Goal: Task Accomplishment & Management: Complete application form

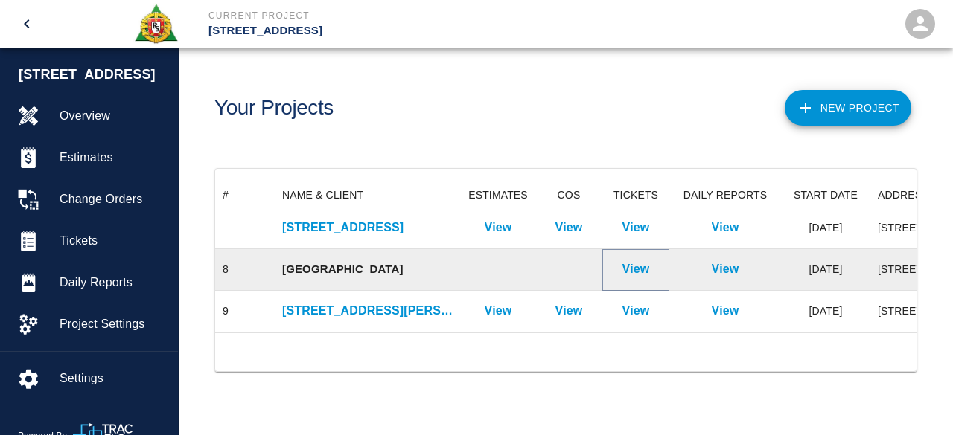
click at [642, 269] on p "View" at bounding box center [636, 270] width 28 height 18
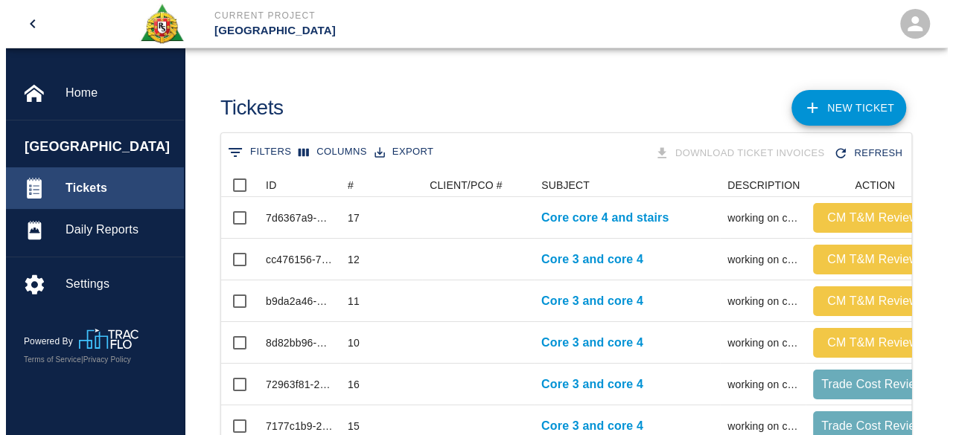
scroll to position [12, 12]
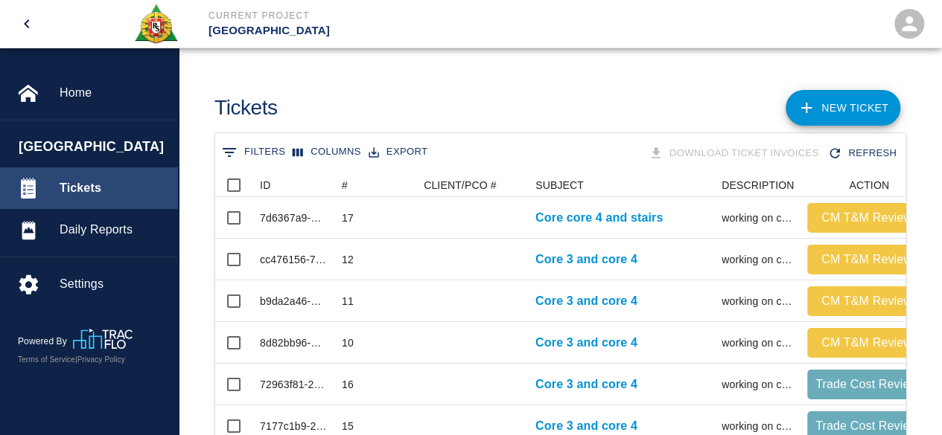
click at [77, 186] on span "Tickets" at bounding box center [113, 188] width 106 height 18
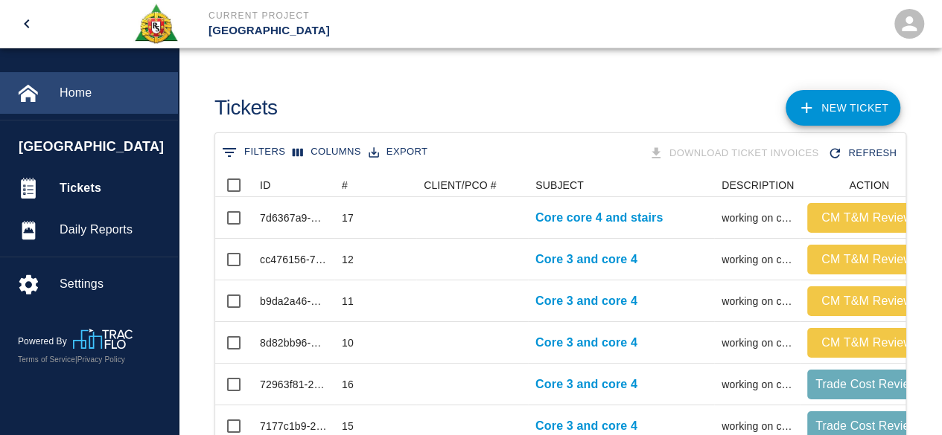
click at [74, 90] on span "Home" at bounding box center [113, 93] width 106 height 18
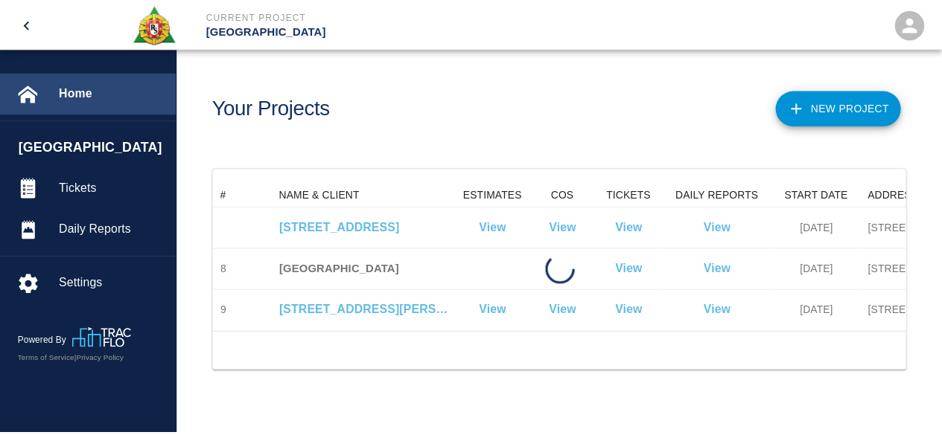
scroll to position [149, 690]
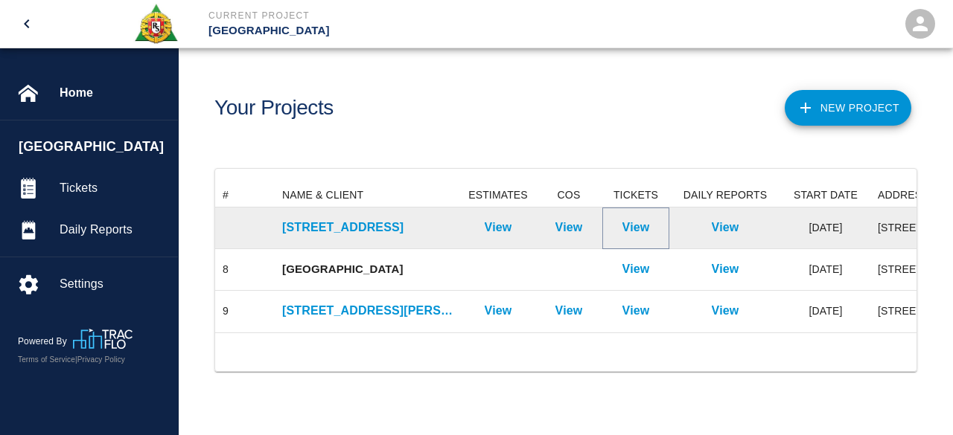
click at [639, 227] on p "View" at bounding box center [636, 228] width 28 height 18
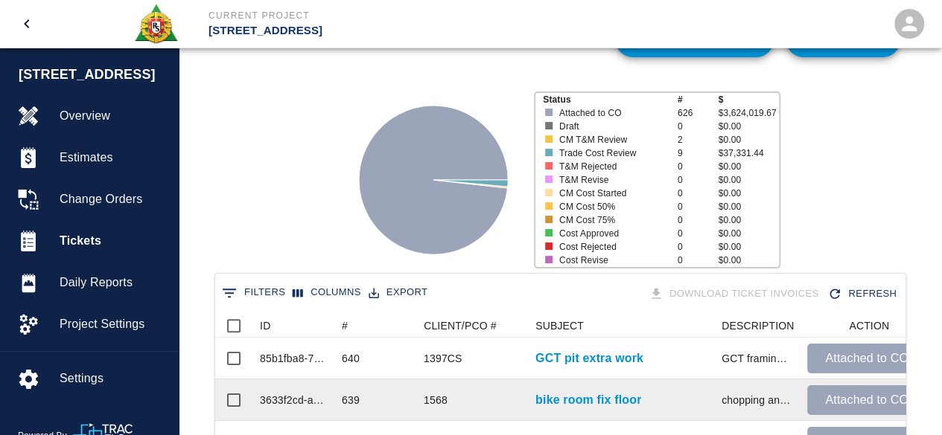
scroll to position [149, 0]
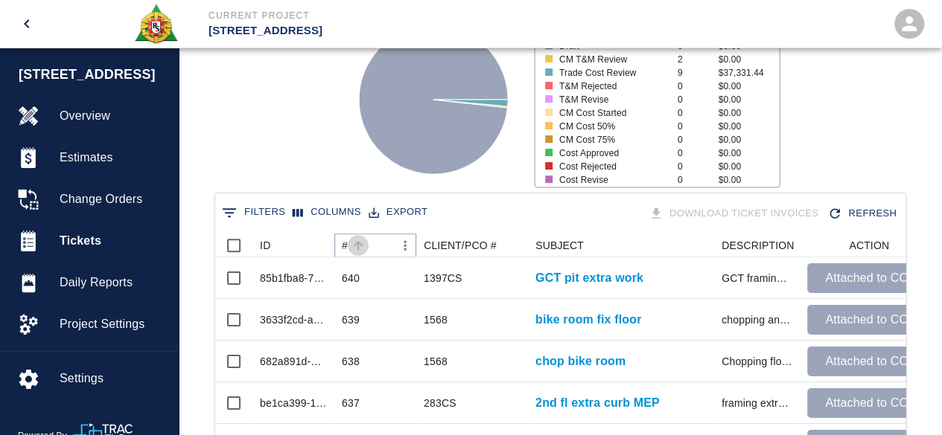
click at [357, 246] on icon "Sort" at bounding box center [357, 245] width 13 height 13
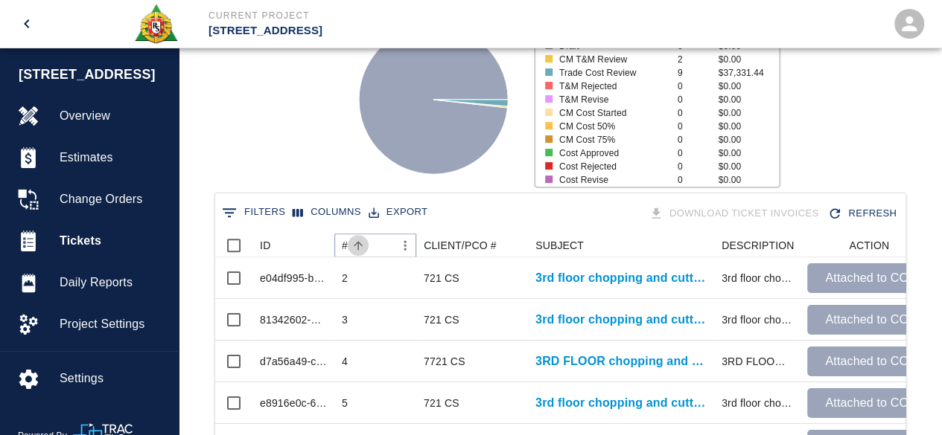
click at [357, 246] on icon "Sort" at bounding box center [357, 245] width 13 height 13
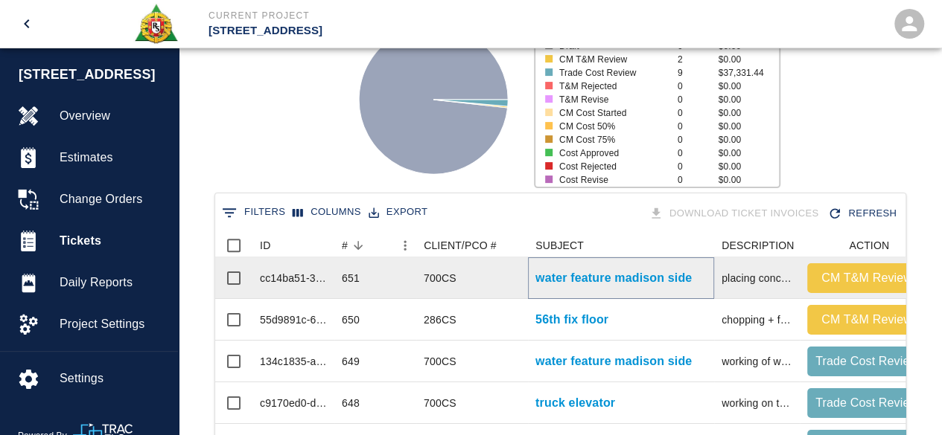
click at [577, 281] on p "water feature madison side" at bounding box center [613, 278] width 156 height 18
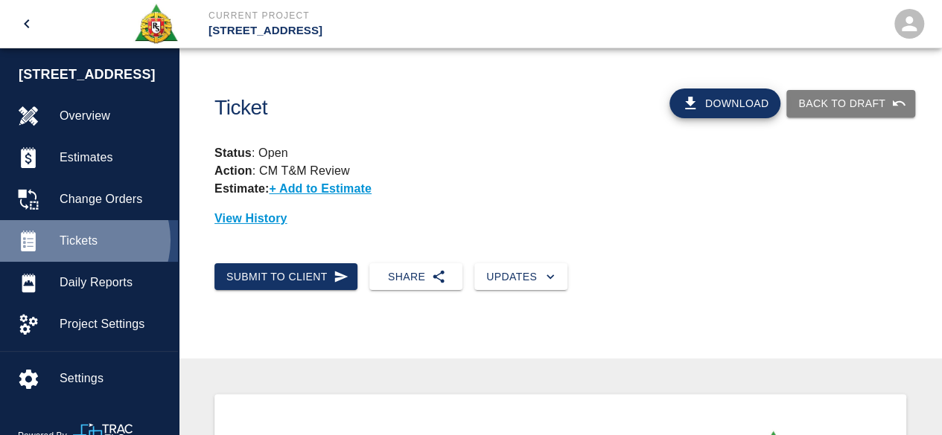
click at [83, 240] on span "Tickets" at bounding box center [113, 241] width 106 height 18
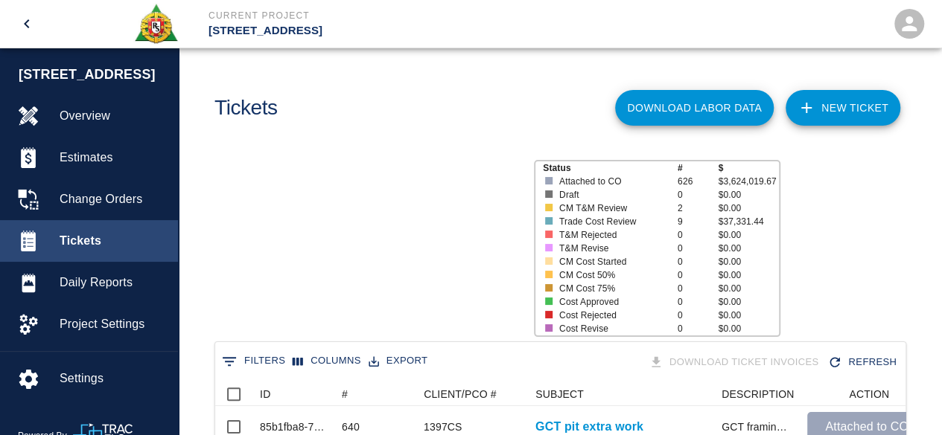
scroll to position [858, 679]
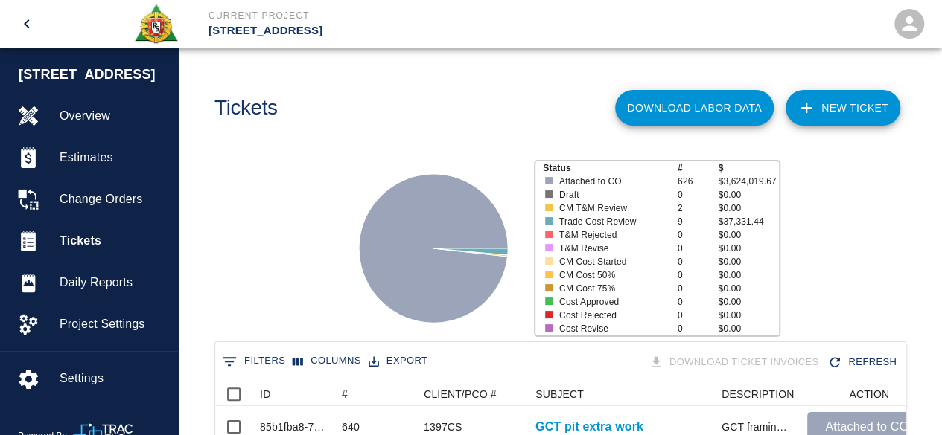
click at [843, 112] on link "NEW TICKET" at bounding box center [842, 108] width 115 height 36
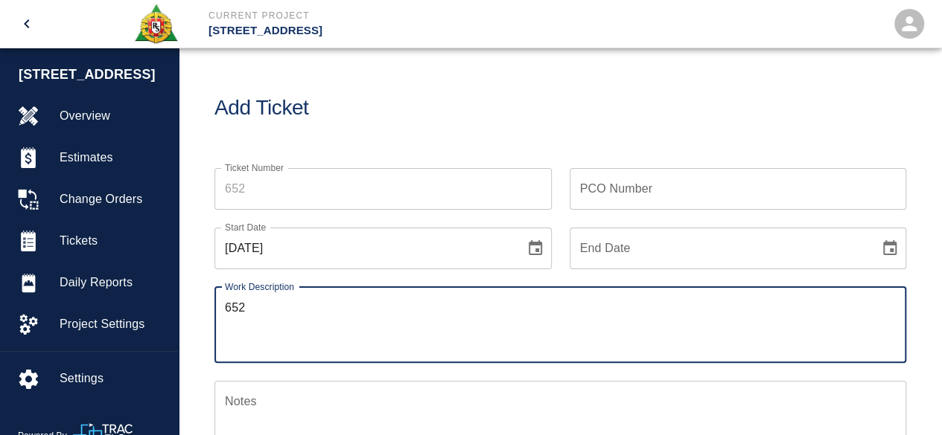
type textarea "652"
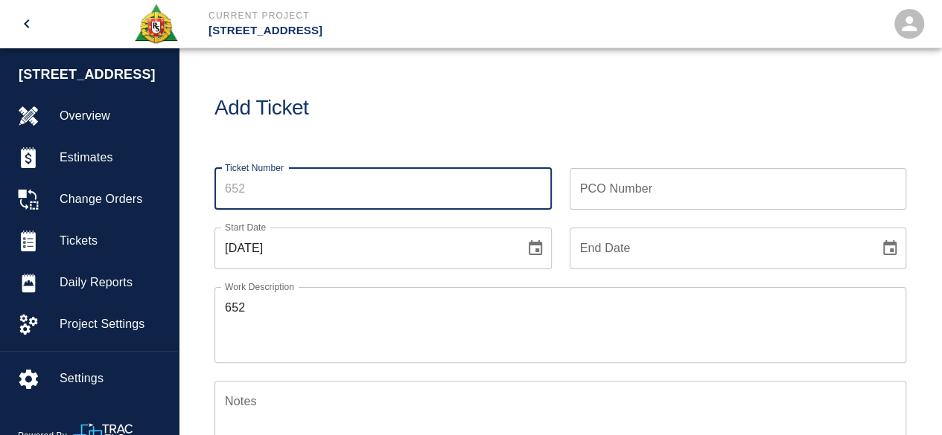
click at [253, 192] on input "Ticket Number" at bounding box center [382, 189] width 337 height 42
type input "652"
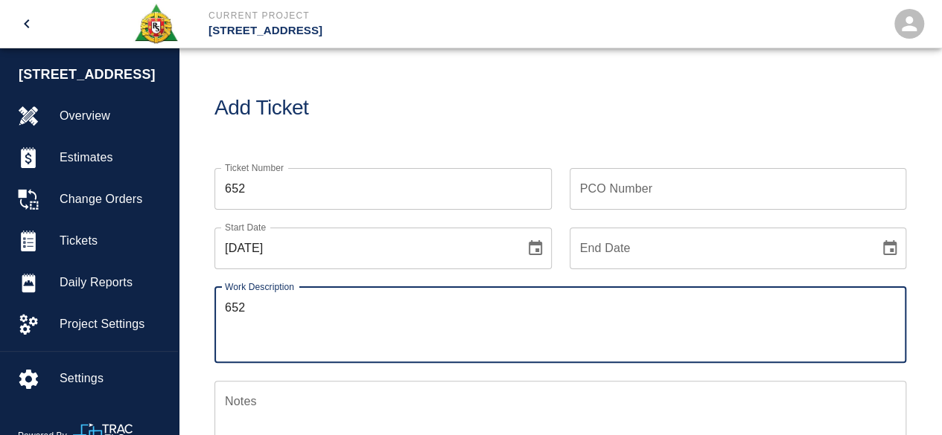
click at [252, 309] on textarea "652" at bounding box center [560, 324] width 671 height 51
type textarea "6"
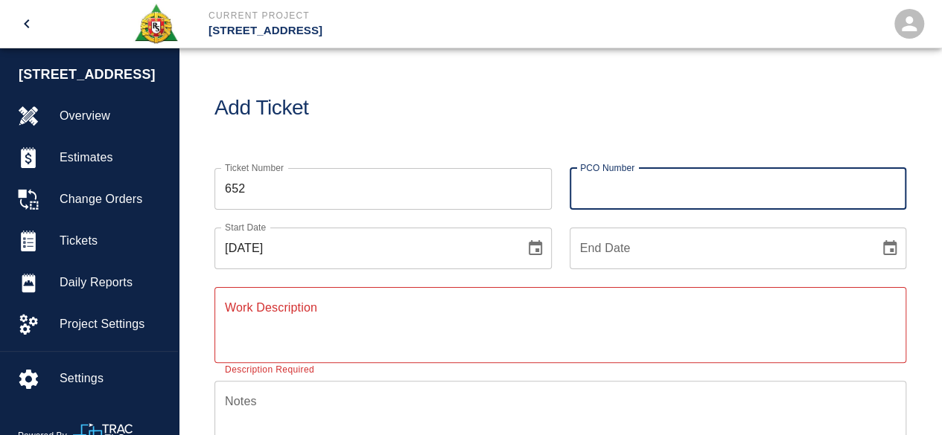
click at [587, 189] on input "PCO Number" at bounding box center [737, 189] width 337 height 42
type input "286CS"
click at [534, 249] on icon "Choose date, selected date is Sep 6, 2025" at bounding box center [535, 249] width 18 height 18
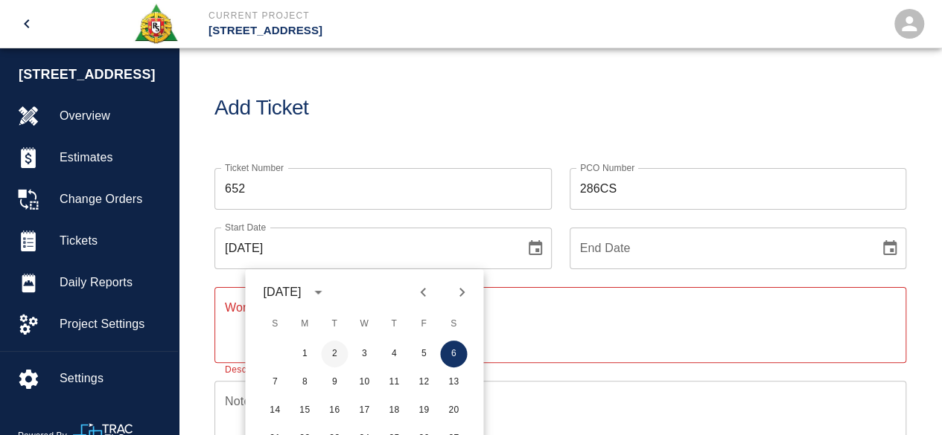
click at [339, 355] on button "2" at bounding box center [334, 354] width 27 height 27
type input "[DATE]"
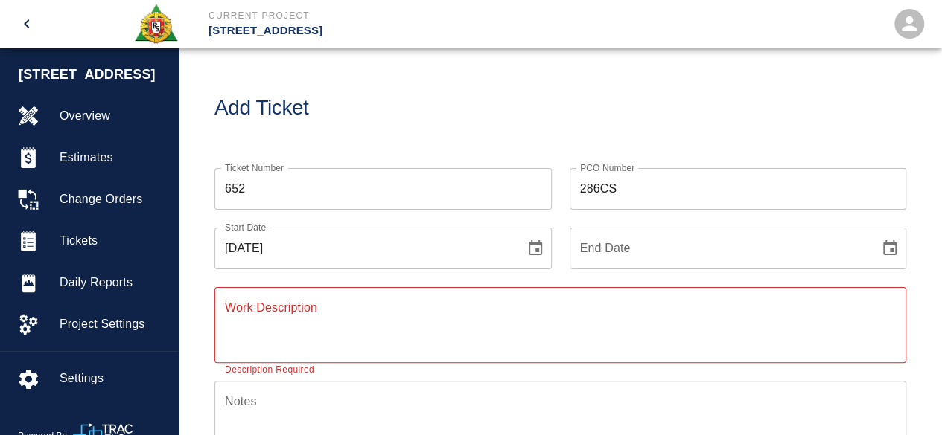
click at [235, 314] on textarea "Work Description" at bounding box center [560, 324] width 671 height 51
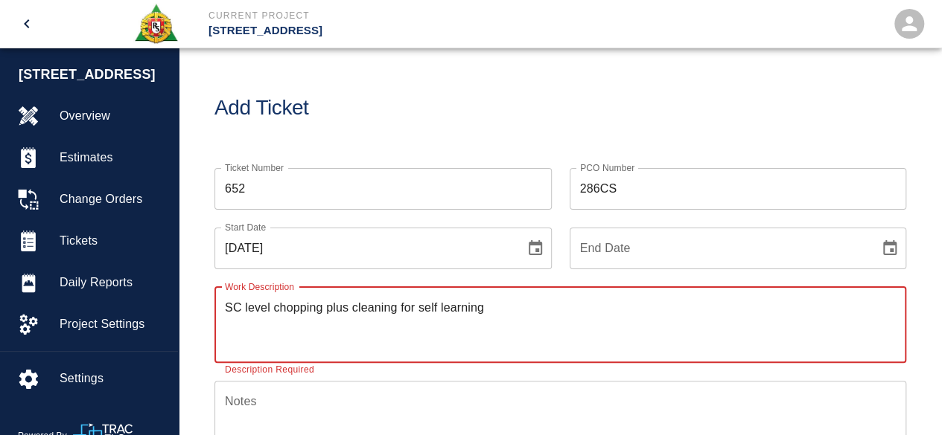
type textarea "SC level chopping plus cleaning for self learning"
click at [269, 406] on textarea "Notes" at bounding box center [560, 418] width 671 height 51
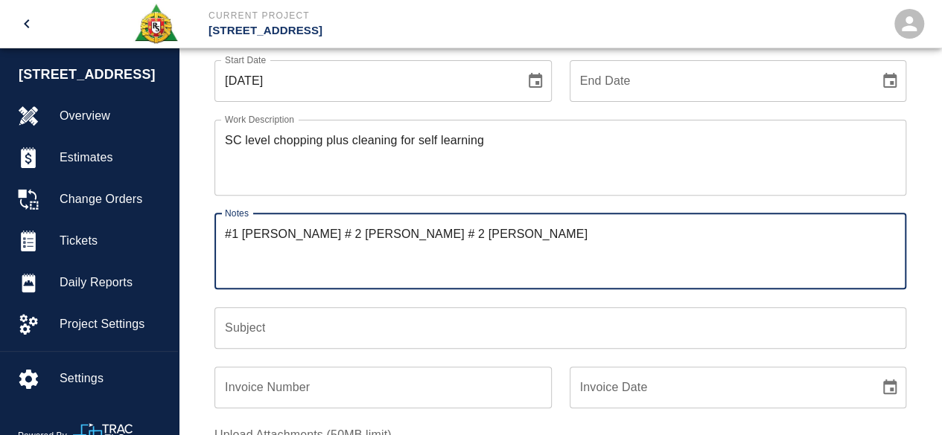
scroll to position [223, 0]
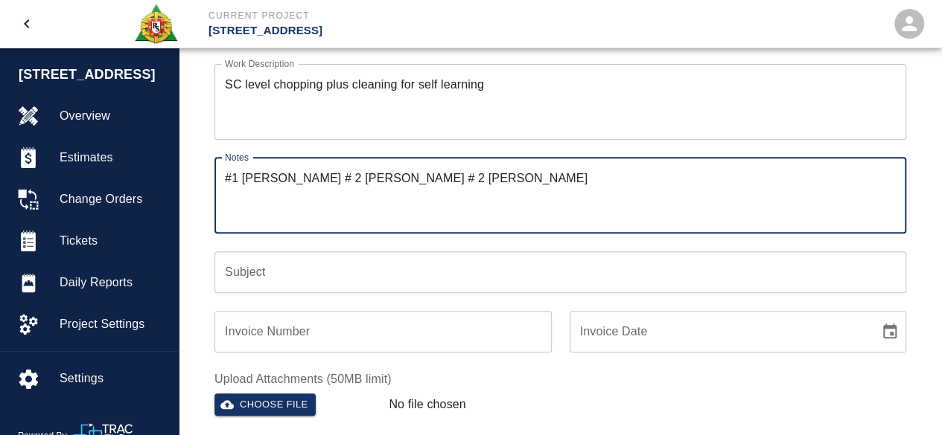
type textarea "#1 [PERSON_NAME] # 2 [PERSON_NAME] # 2 [PERSON_NAME]"
click at [238, 273] on input "Subject" at bounding box center [560, 273] width 692 height 42
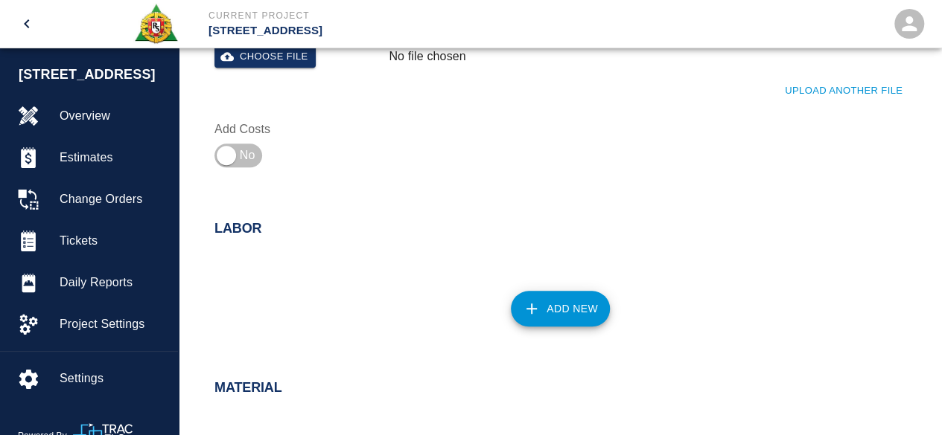
scroll to position [596, 0]
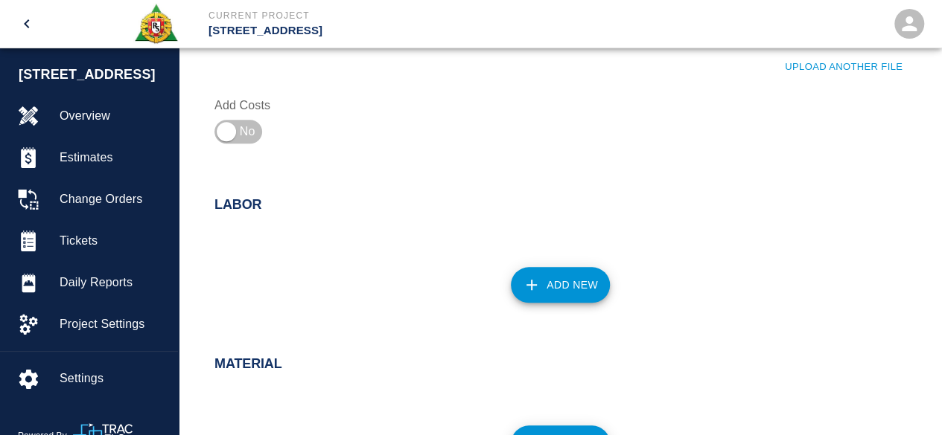
type input "SC level chopping for self level"
click at [561, 284] on button "Add New" at bounding box center [560, 285] width 99 height 36
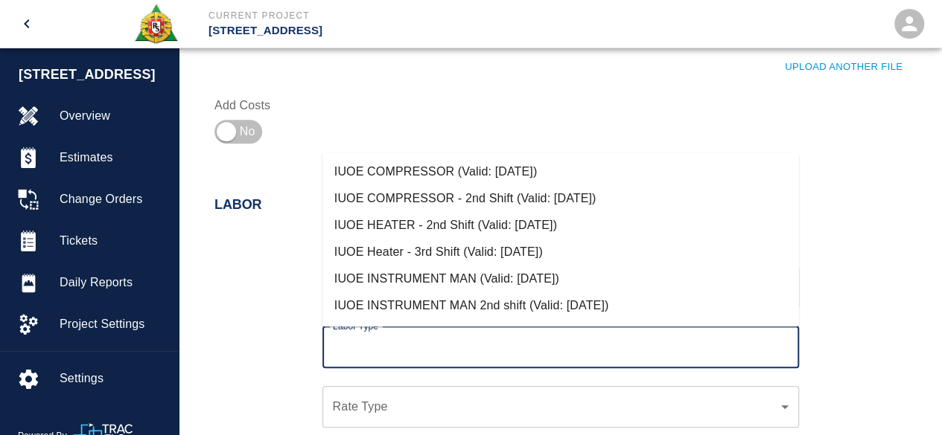
click at [372, 345] on input "Labor Type" at bounding box center [560, 347] width 463 height 28
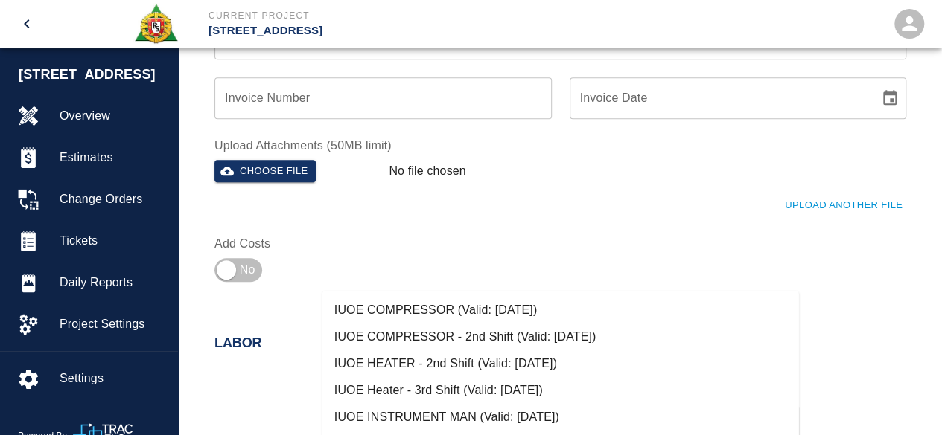
scroll to position [447, 0]
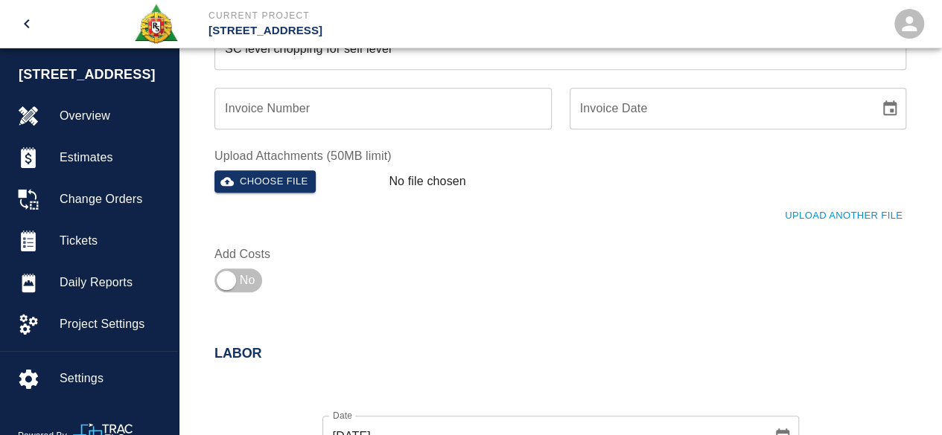
click at [474, 216] on div "Upload Another File" at bounding box center [551, 207] width 709 height 41
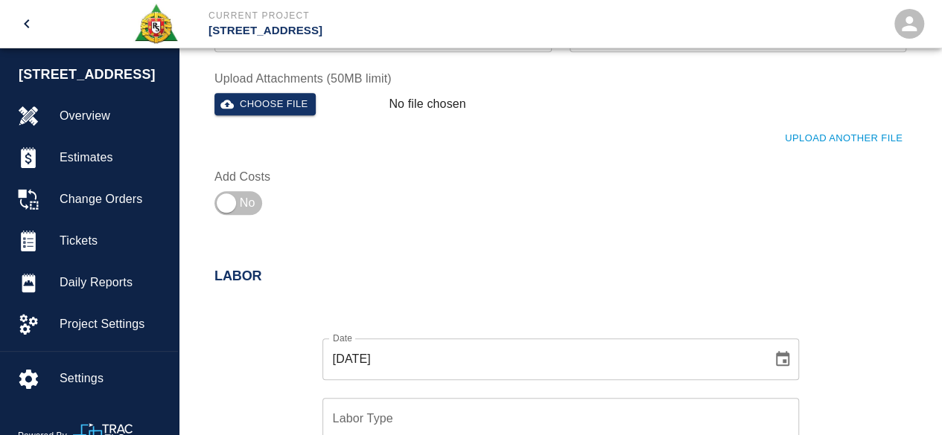
scroll to position [670, 0]
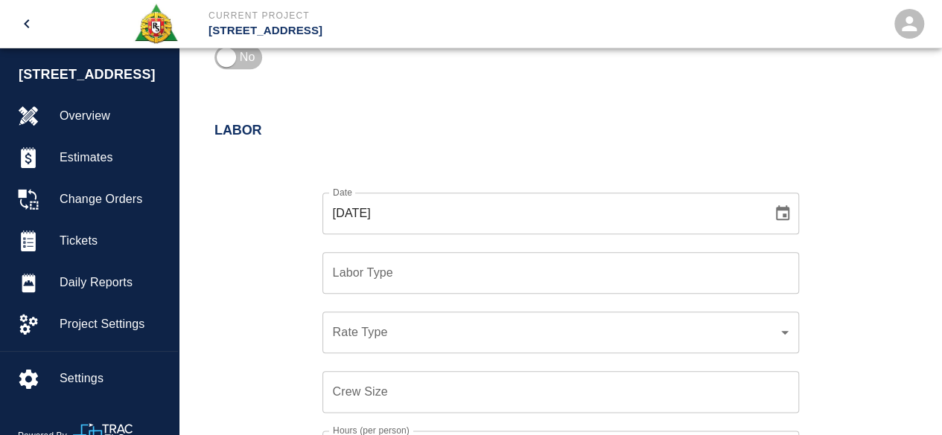
click at [373, 271] on input "Labor Type" at bounding box center [560, 273] width 463 height 28
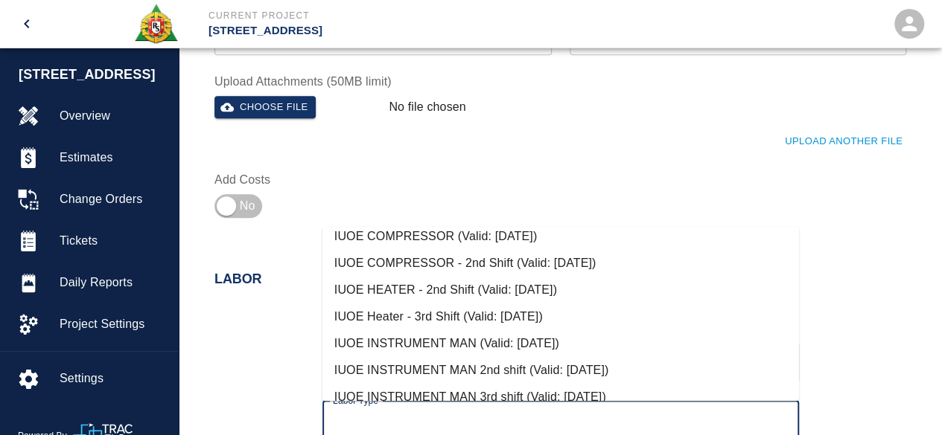
scroll to position [0, 0]
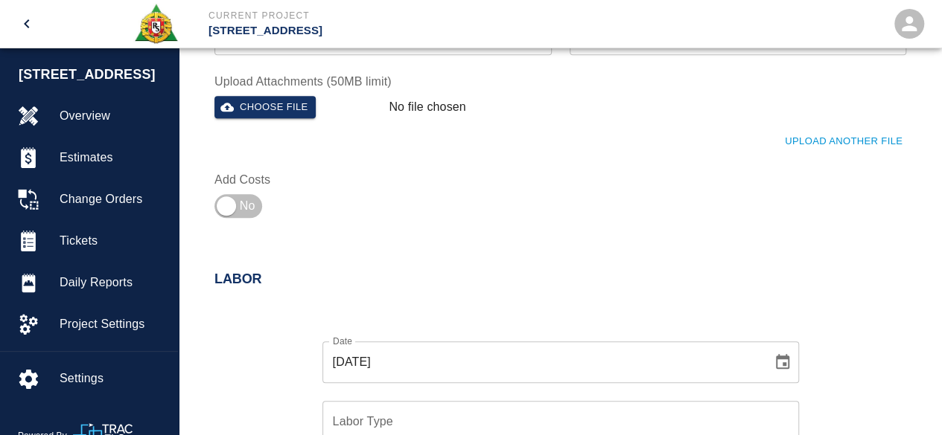
click at [281, 304] on div at bounding box center [551, 309] width 709 height 18
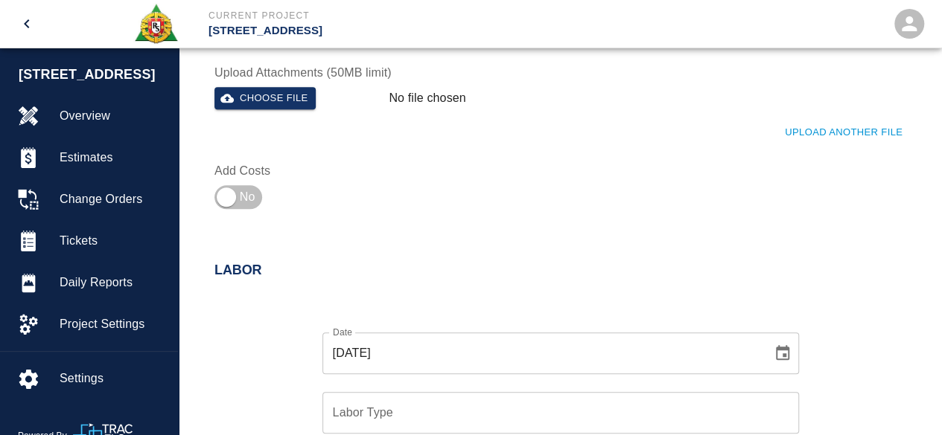
scroll to position [670, 0]
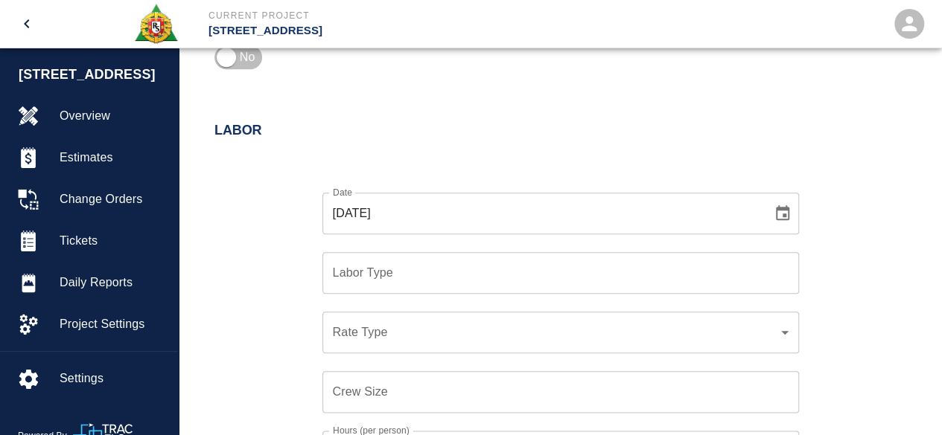
click at [383, 275] on input "Labor Type" at bounding box center [560, 273] width 463 height 28
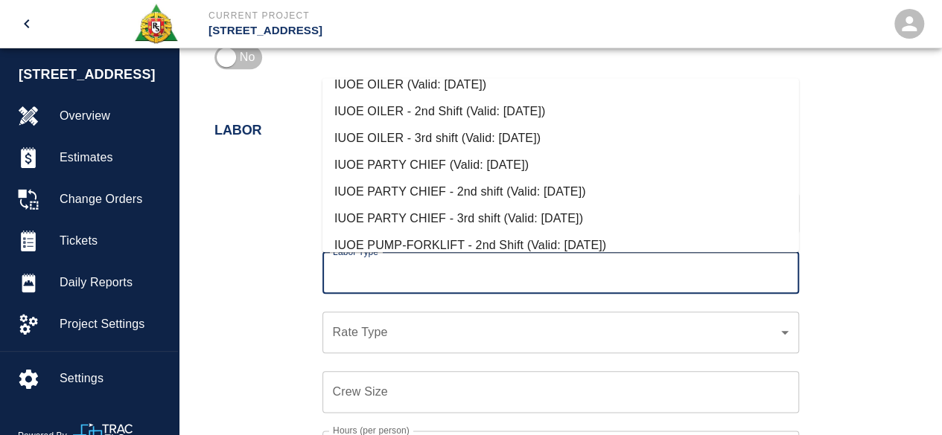
scroll to position [223, 0]
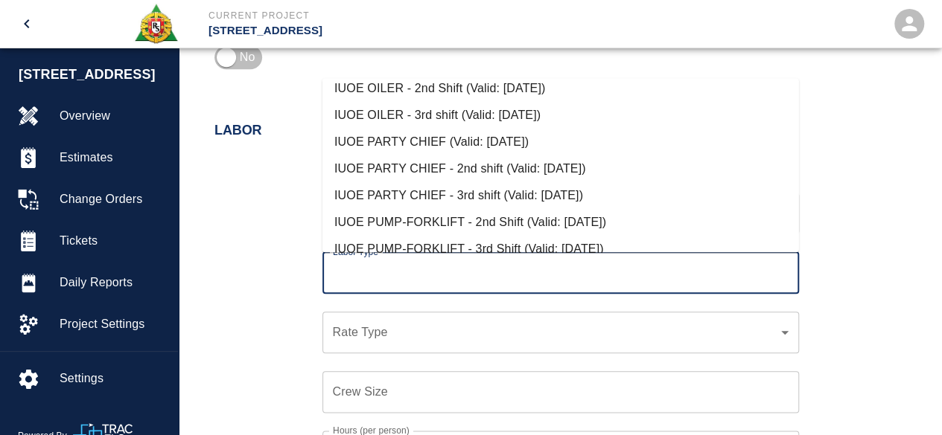
click at [371, 268] on input "Labor Type" at bounding box center [560, 273] width 463 height 28
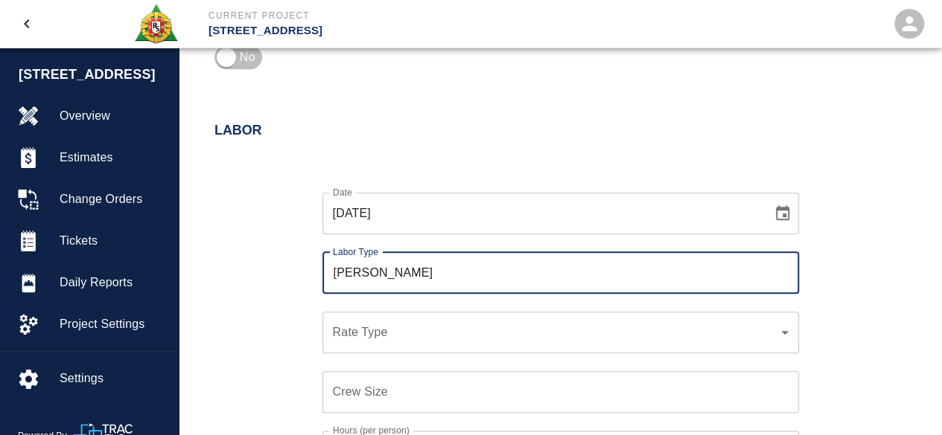
type input "[PERSON_NAME]"
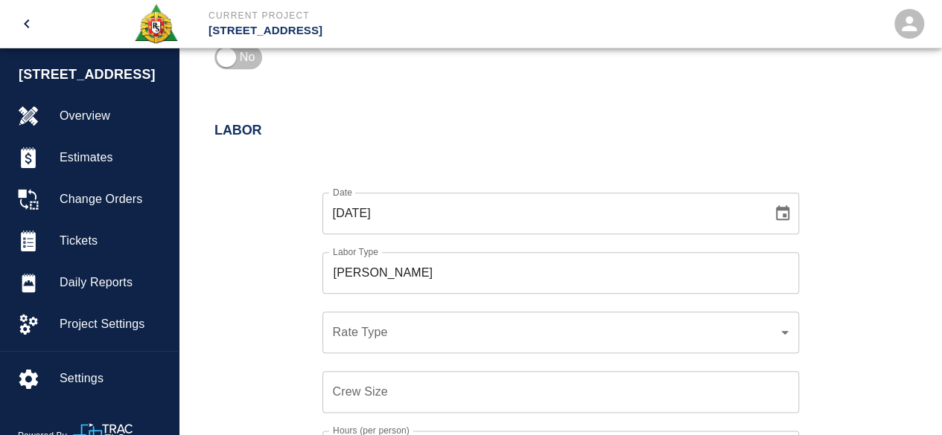
click at [354, 344] on div "​ Rate Type" at bounding box center [560, 333] width 476 height 42
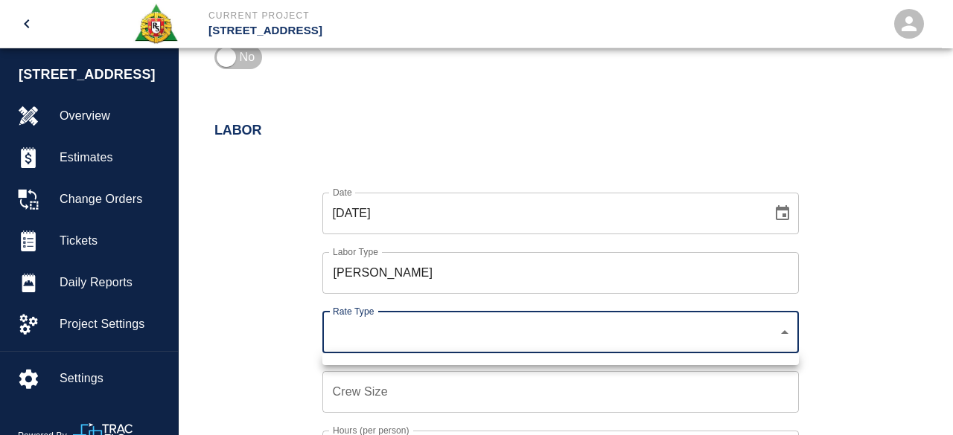
click at [392, 325] on div at bounding box center [476, 217] width 953 height 435
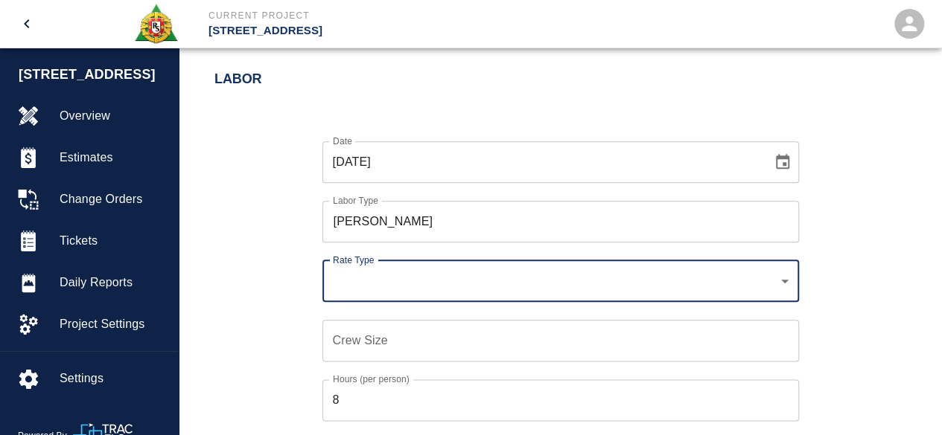
scroll to position [744, 0]
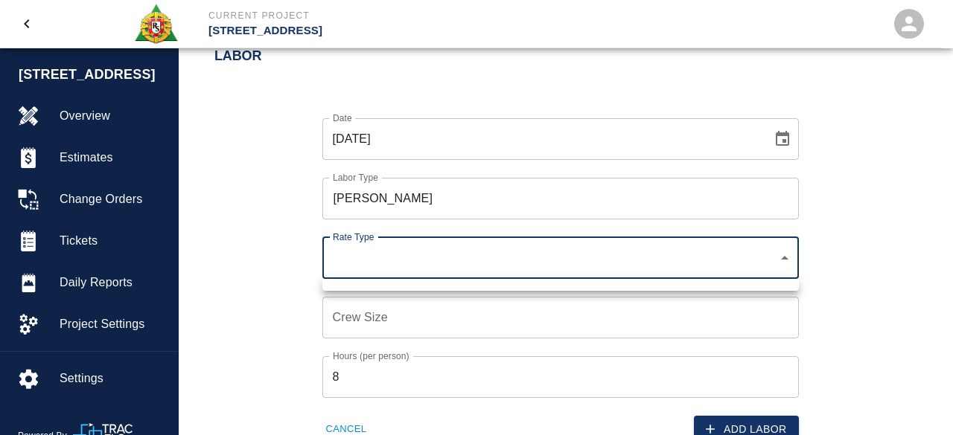
click at [362, 252] on div at bounding box center [476, 217] width 953 height 435
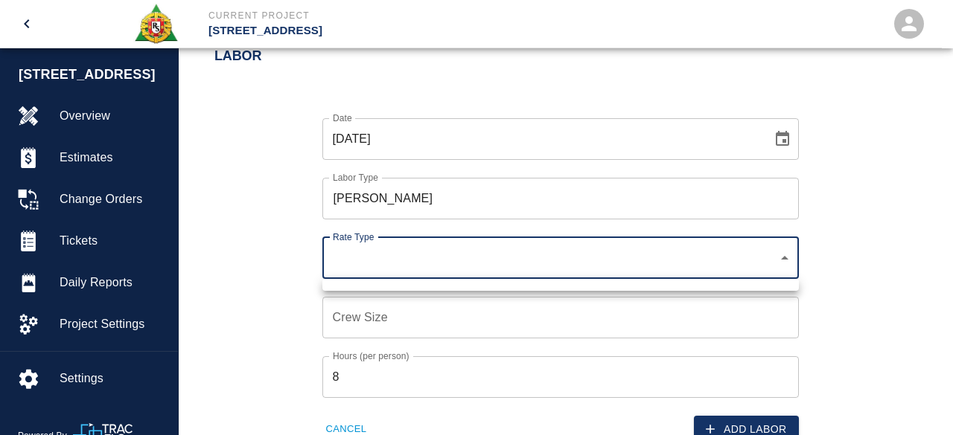
click at [406, 245] on div at bounding box center [476, 217] width 953 height 435
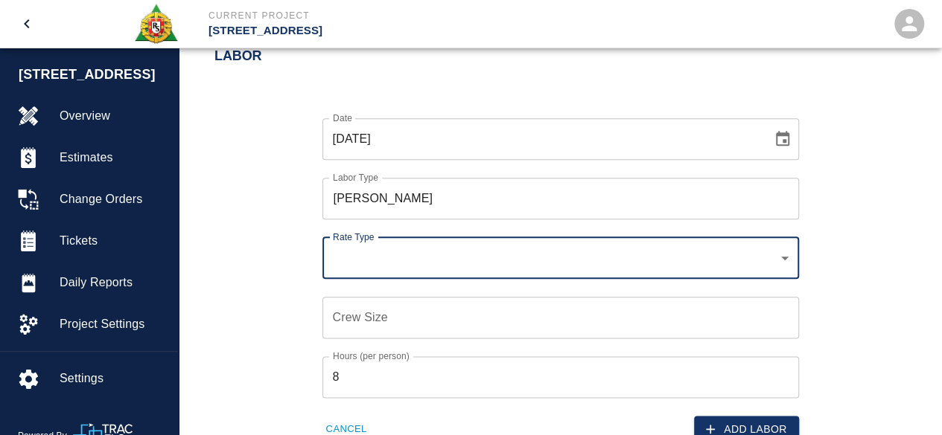
click at [448, 201] on input "[PERSON_NAME]" at bounding box center [560, 199] width 463 height 28
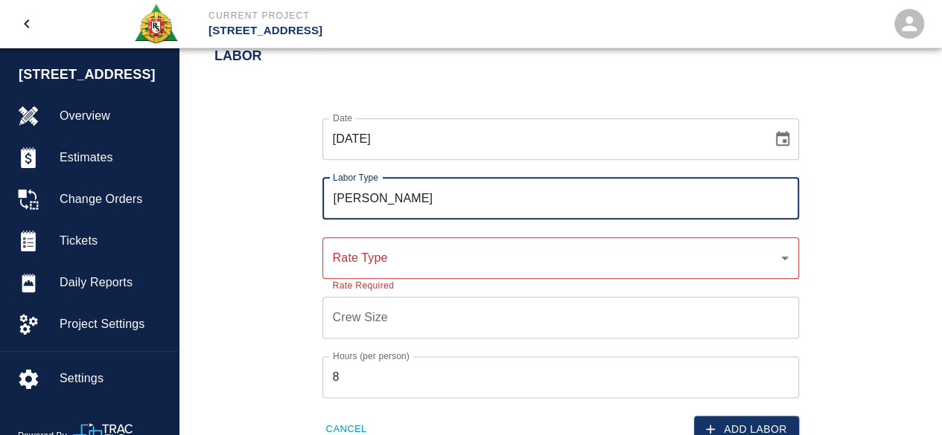
click at [377, 326] on input "Crew Size" at bounding box center [560, 318] width 476 height 42
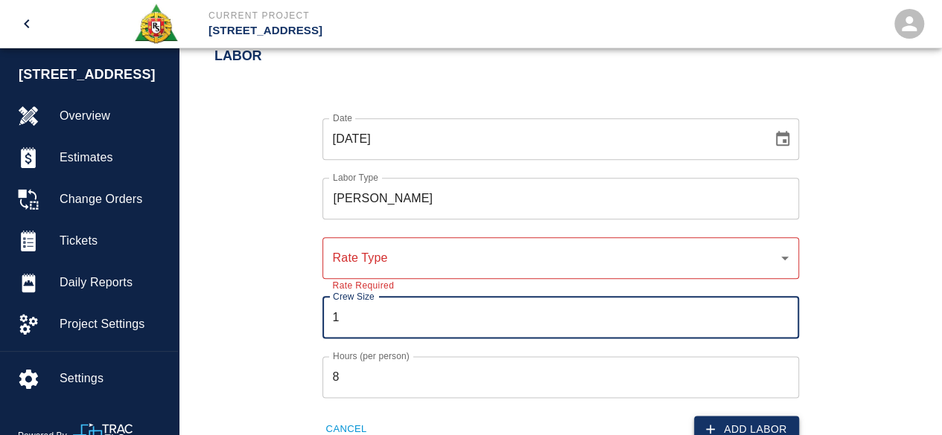
type input "1"
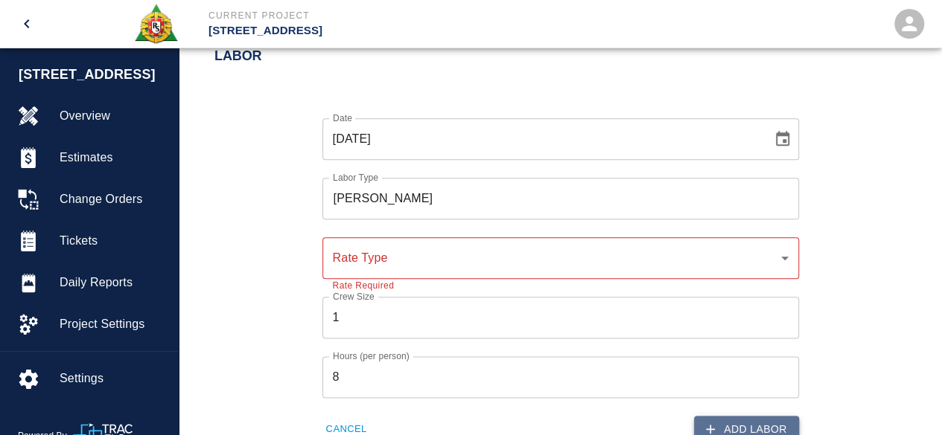
click at [737, 424] on button "Add Labor" at bounding box center [746, 430] width 105 height 28
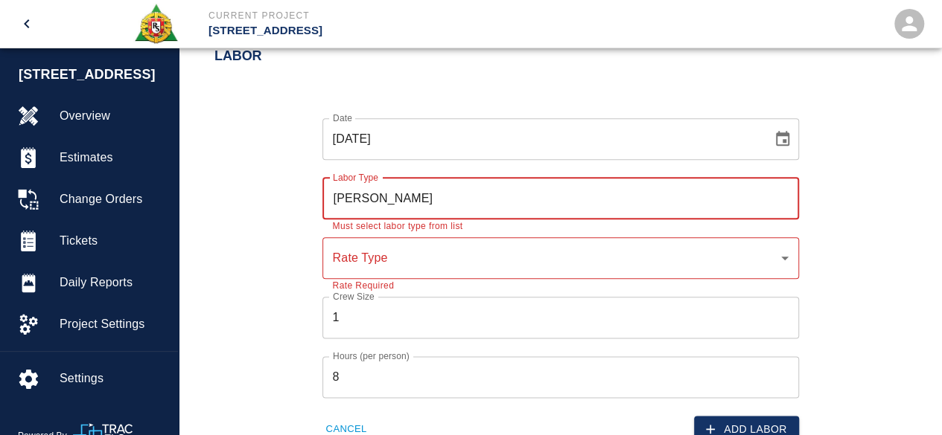
click at [389, 206] on input "[PERSON_NAME]" at bounding box center [560, 199] width 463 height 28
type input "n"
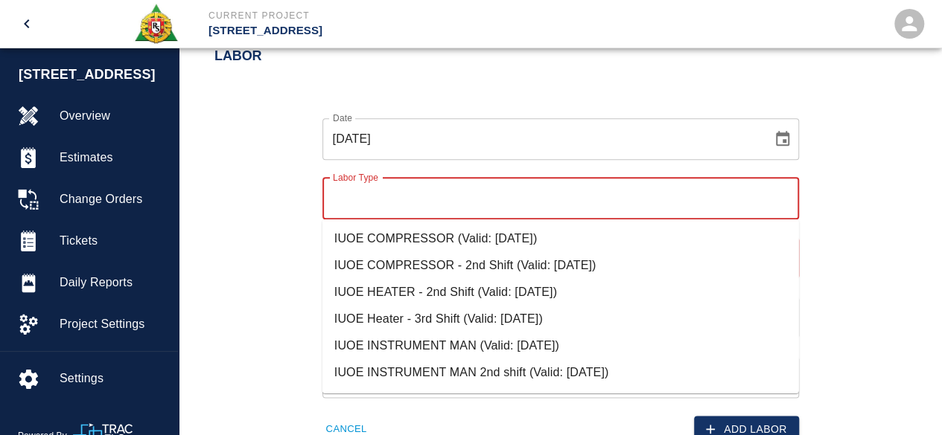
click at [511, 338] on li "IUOE INSTRUMENT MAN (Valid: [DATE])" at bounding box center [560, 346] width 476 height 27
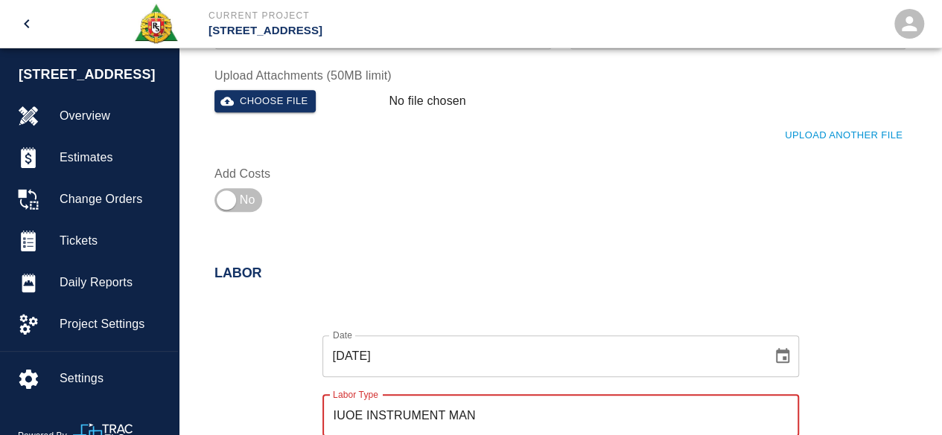
scroll to position [521, 0]
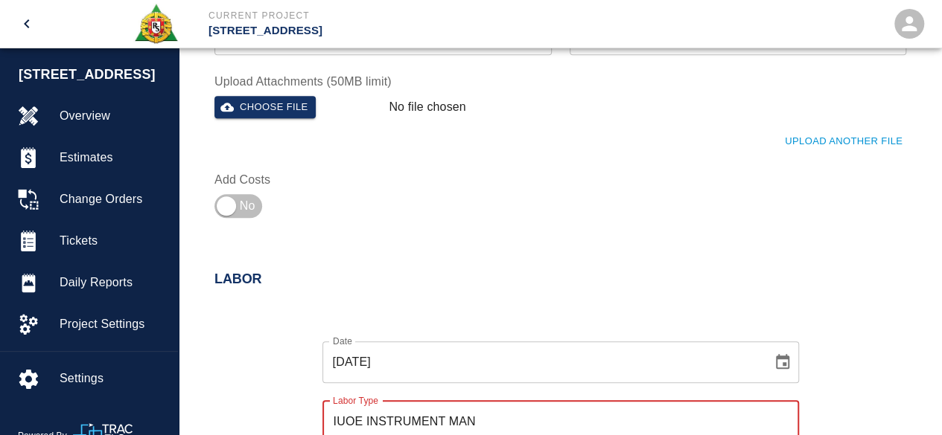
click at [384, 420] on input "IUOE INSTRUMENT MAN" at bounding box center [560, 422] width 463 height 28
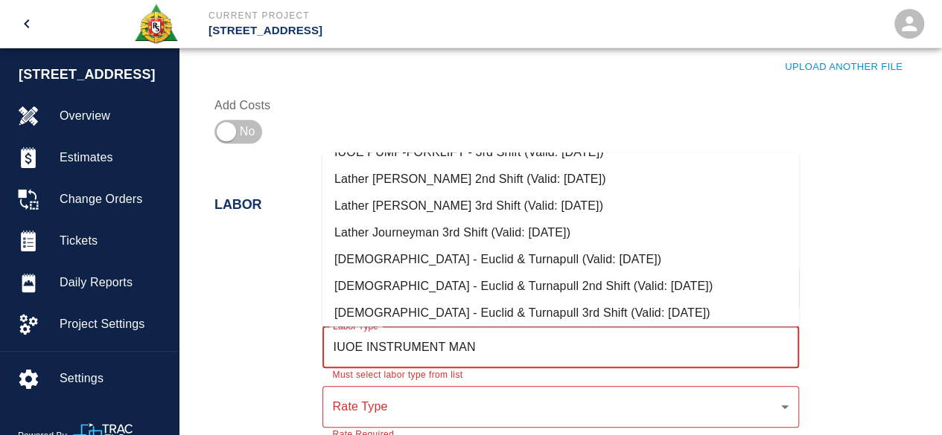
scroll to position [400, 0]
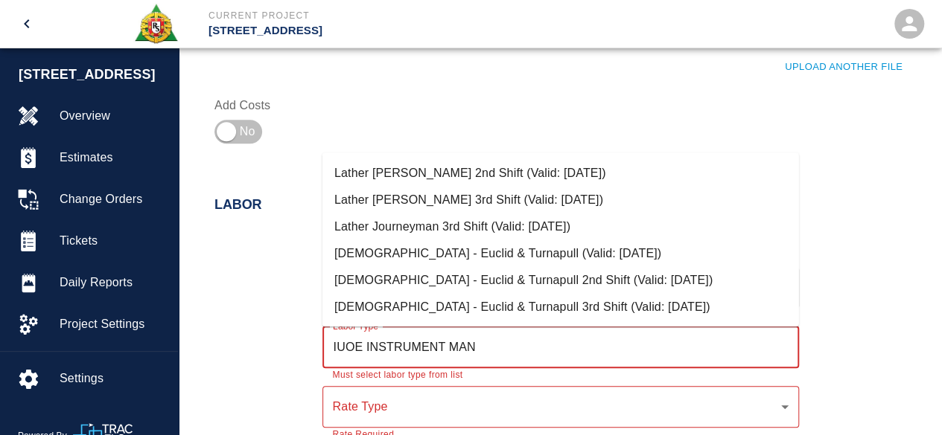
click at [488, 344] on input "IUOE INSTRUMENT MAN" at bounding box center [560, 347] width 463 height 28
type input "IUOE INSTRUMENT MAN"
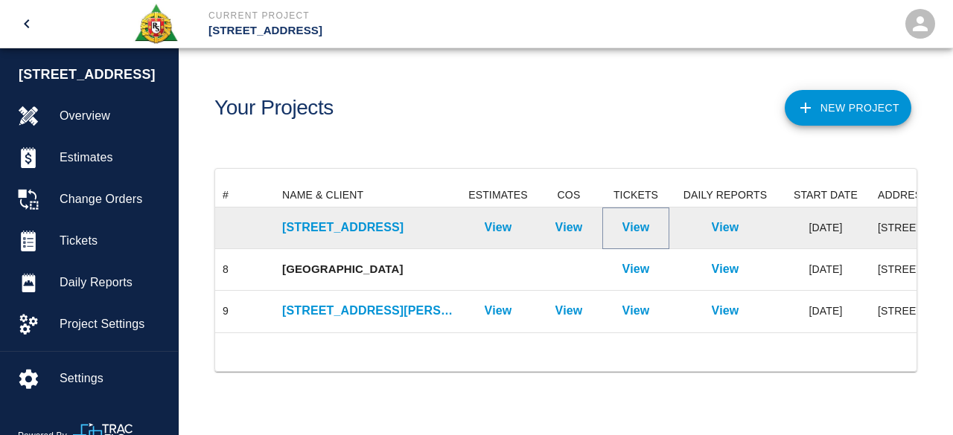
click at [634, 226] on p "View" at bounding box center [636, 228] width 28 height 18
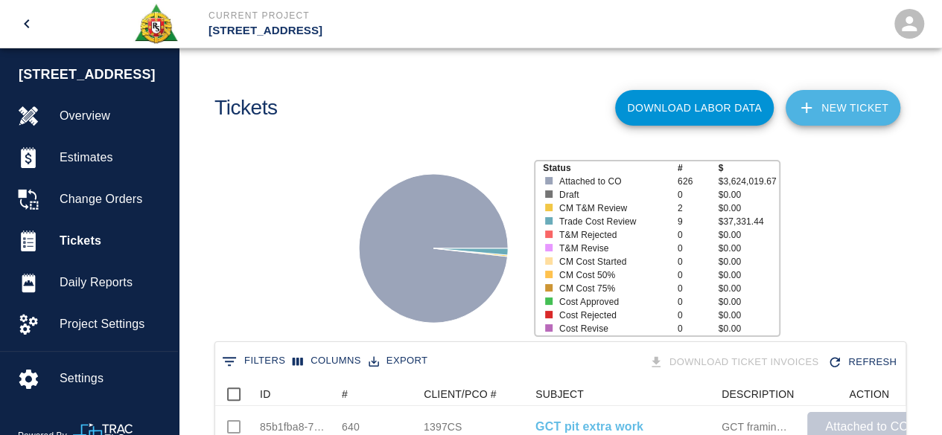
click at [843, 111] on link "NEW TICKET" at bounding box center [842, 108] width 115 height 36
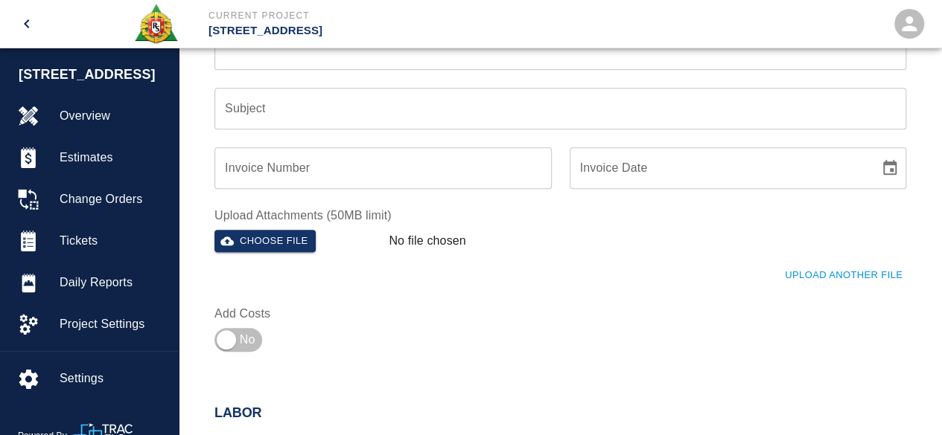
scroll to position [521, 0]
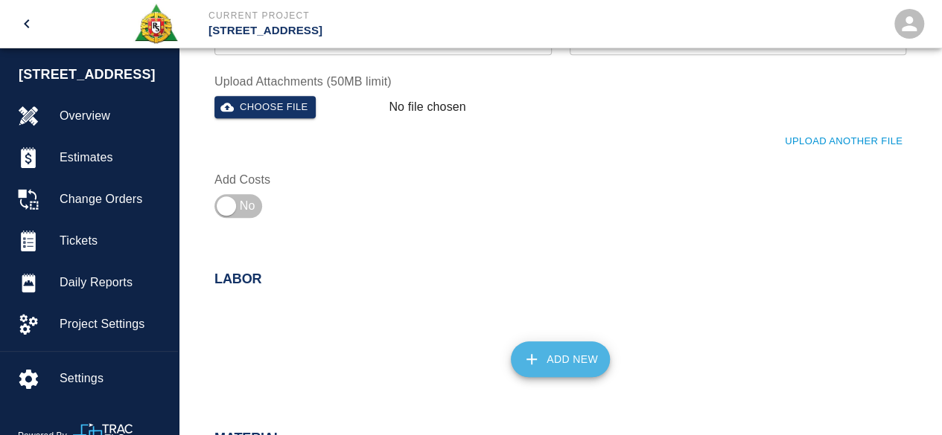
click at [558, 358] on button "Add New" at bounding box center [560, 360] width 99 height 36
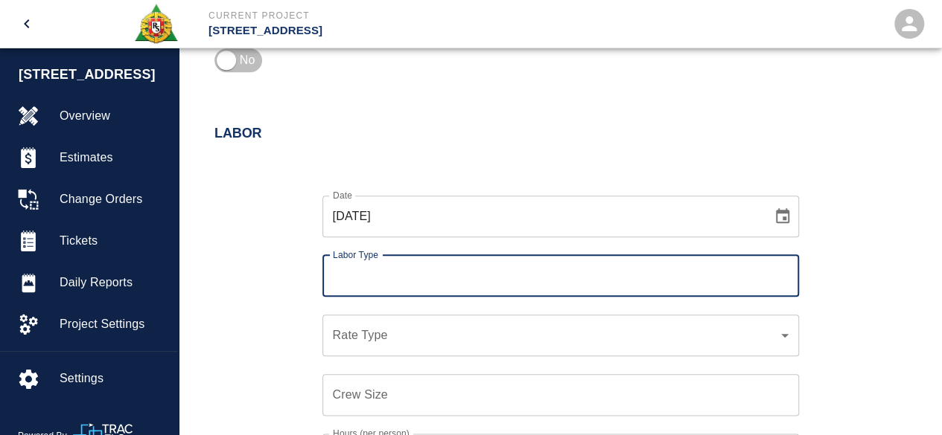
scroll to position [670, 0]
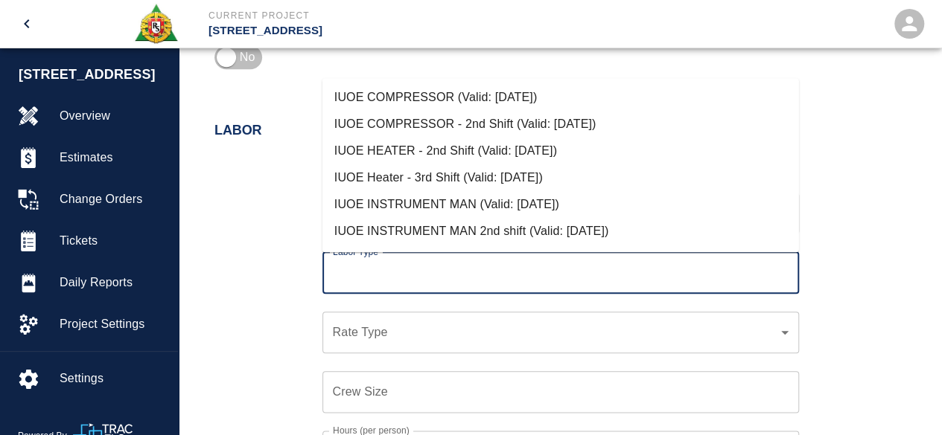
click at [386, 264] on input "Labor Type" at bounding box center [560, 273] width 463 height 28
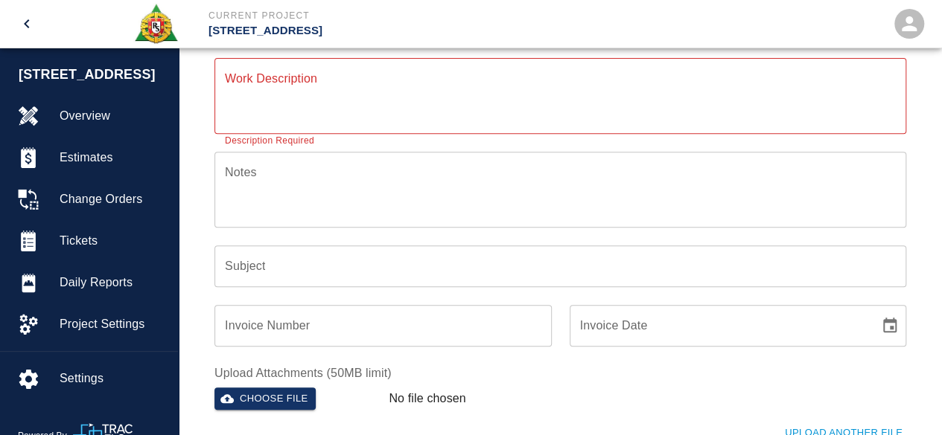
scroll to position [223, 0]
